Goal: Task Accomplishment & Management: Use online tool/utility

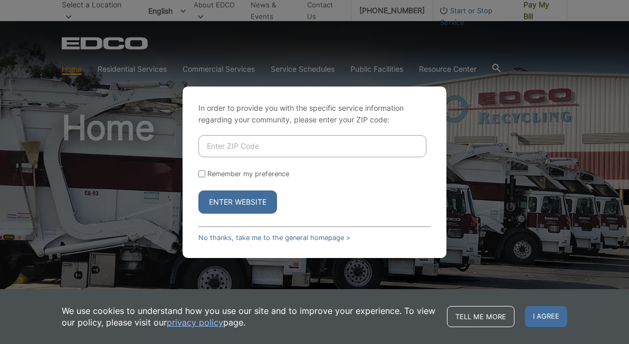
drag, startPoint x: 449, startPoint y: 128, endPoint x: 393, endPoint y: 142, distance: 57.3
drag, startPoint x: 393, startPoint y: 142, endPoint x: 386, endPoint y: 142, distance: 7.4
click at [386, 142] on input "Enter ZIP Code" at bounding box center [312, 146] width 228 height 22
type input "92024"
click at [267, 202] on button "Enter Website" at bounding box center [237, 201] width 79 height 23
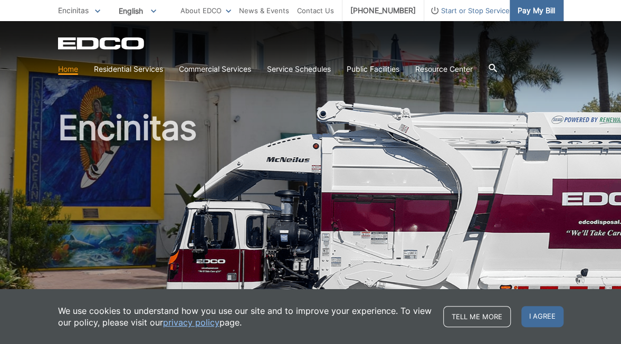
click at [541, 8] on span "Pay My Bill" at bounding box center [535, 11] width 37 height 12
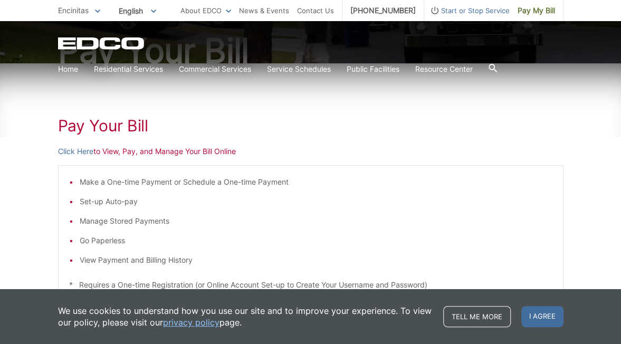
scroll to position [120, 0]
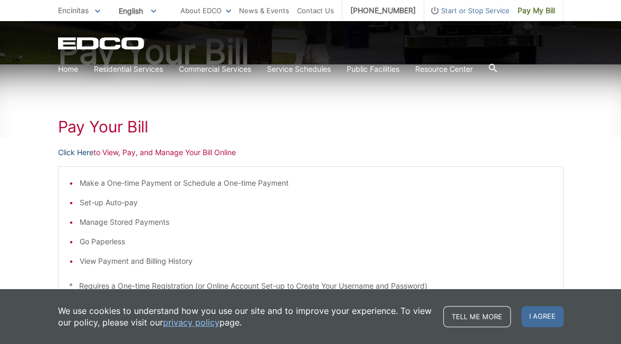
click at [68, 153] on link "Click Here" at bounding box center [75, 153] width 35 height 12
